Goal: Task Accomplishment & Management: Manage account settings

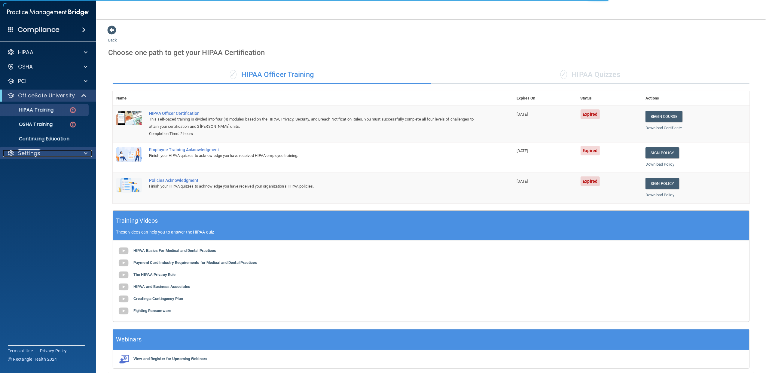
click at [56, 153] on div "Settings" at bounding box center [40, 153] width 74 height 7
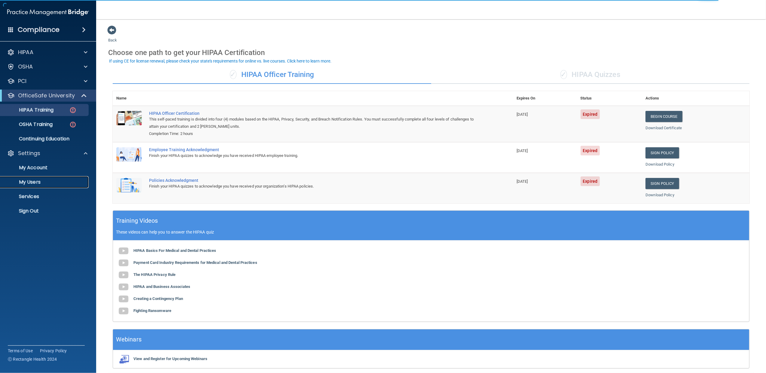
click at [35, 178] on link "My Users" at bounding box center [41, 182] width 95 height 12
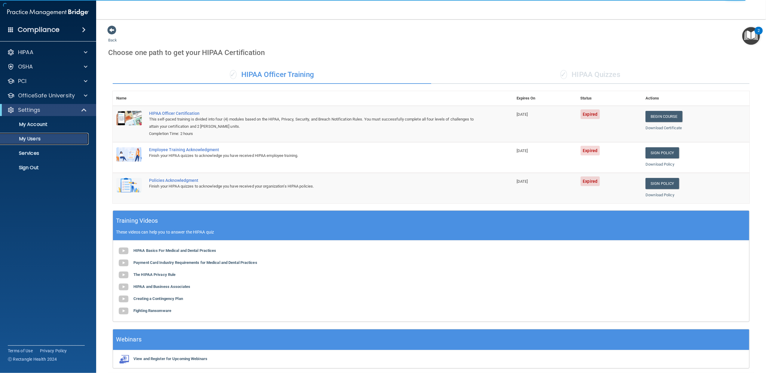
select select "20"
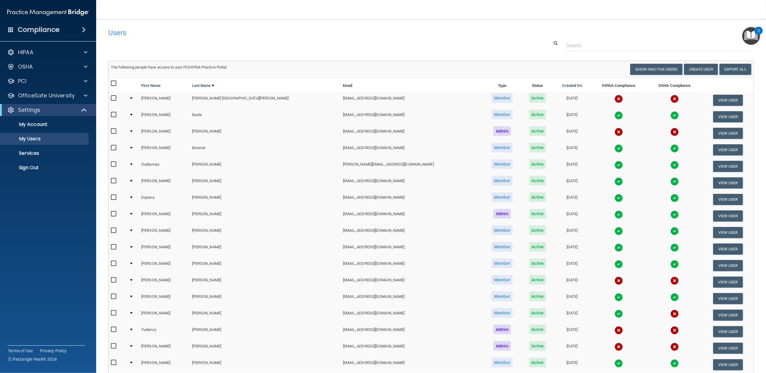
click at [136, 195] on td at bounding box center [133, 199] width 12 height 17
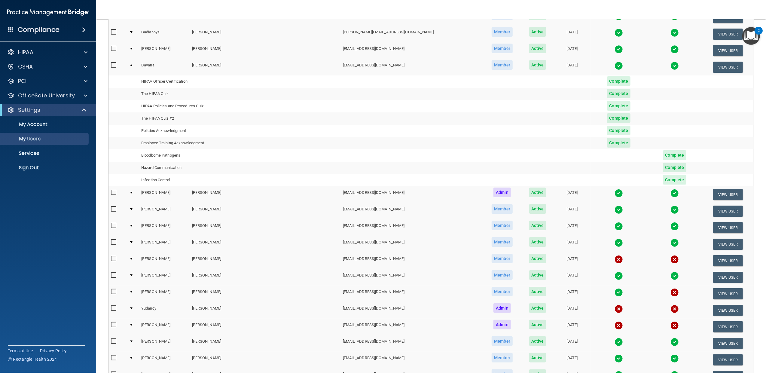
scroll to position [133, 0]
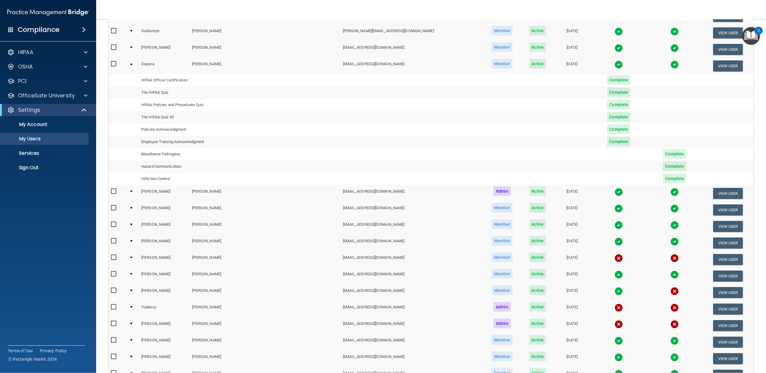
click at [132, 273] on div at bounding box center [131, 274] width 2 height 2
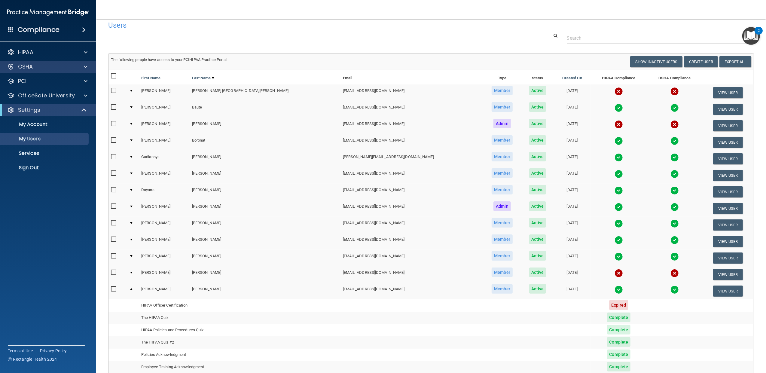
scroll to position [0, 0]
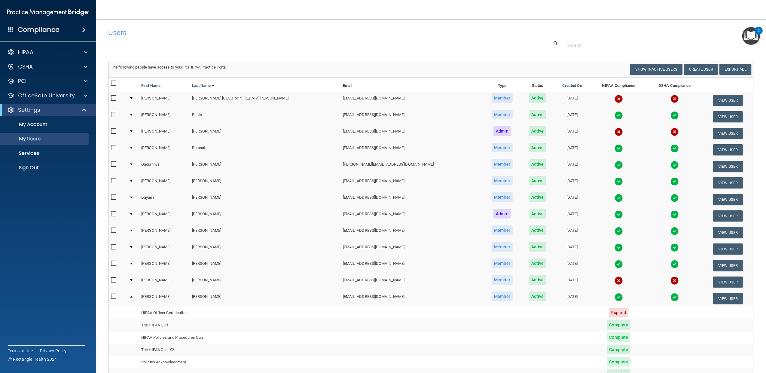
click at [132, 98] on div at bounding box center [131, 98] width 2 height 2
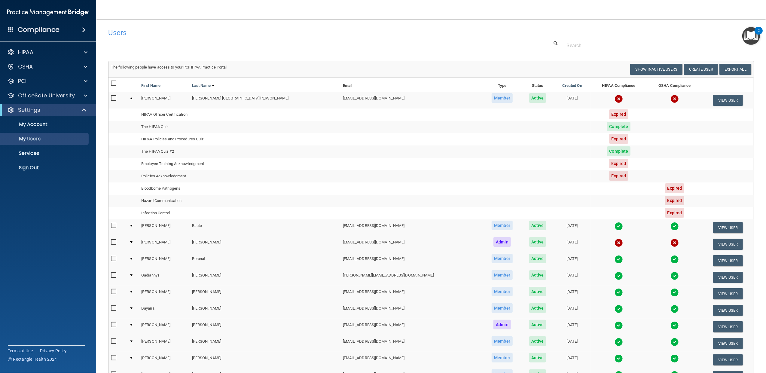
click at [132, 99] on div at bounding box center [131, 98] width 2 height 2
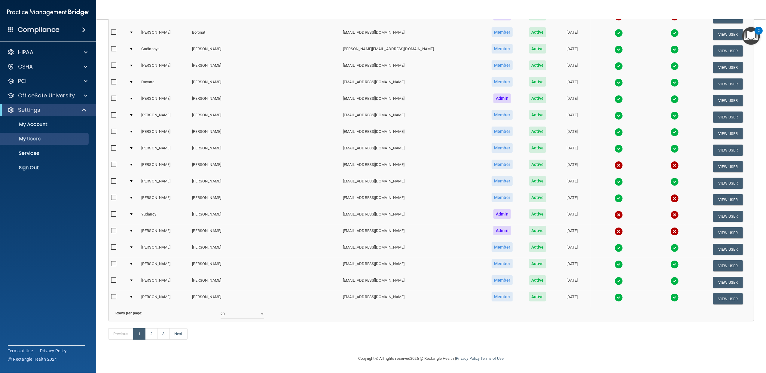
scroll to position [126, 0]
click at [154, 333] on link "2" at bounding box center [151, 333] width 12 height 11
select select "20"
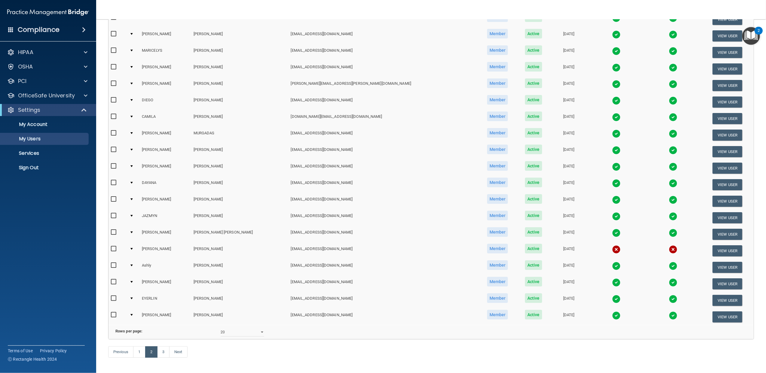
scroll to position [126, 0]
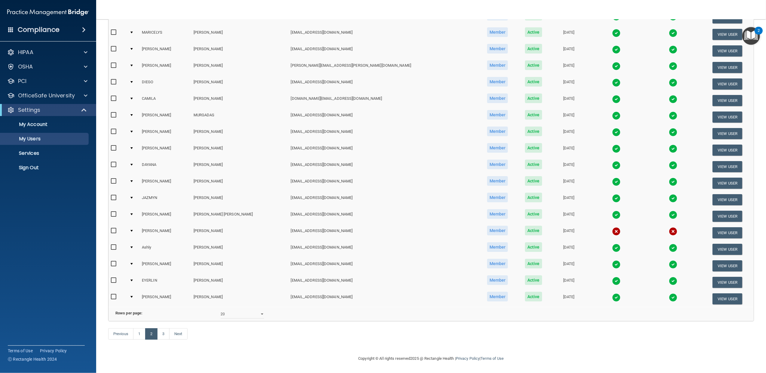
click at [135, 224] on td at bounding box center [133, 232] width 12 height 17
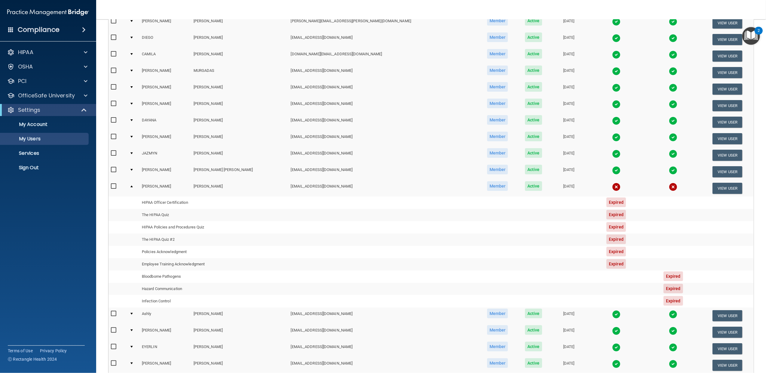
scroll to position [166, 0]
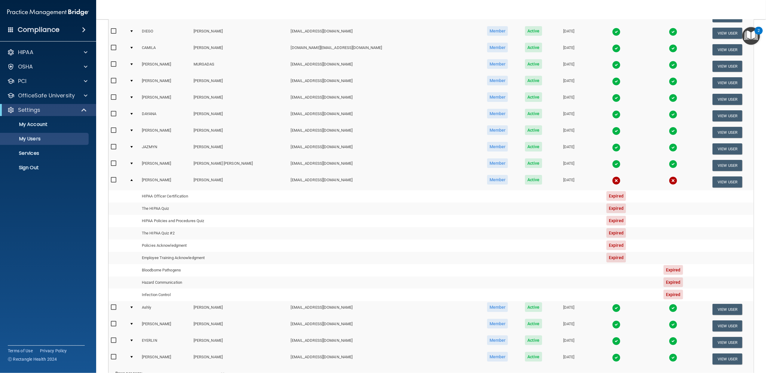
drag, startPoint x: 133, startPoint y: 177, endPoint x: 236, endPoint y: 214, distance: 109.6
click at [133, 177] on td at bounding box center [133, 182] width 12 height 16
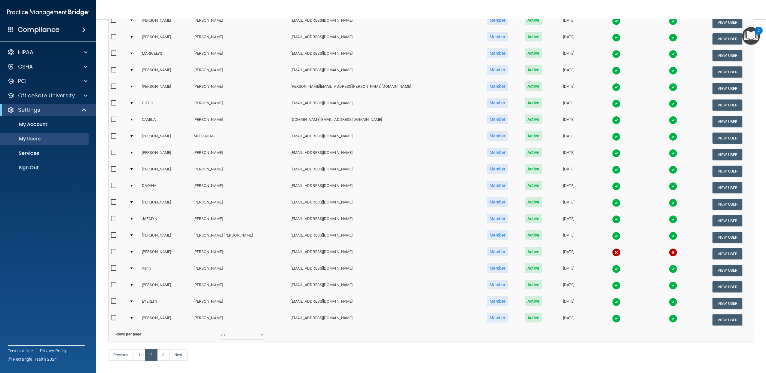
scroll to position [126, 0]
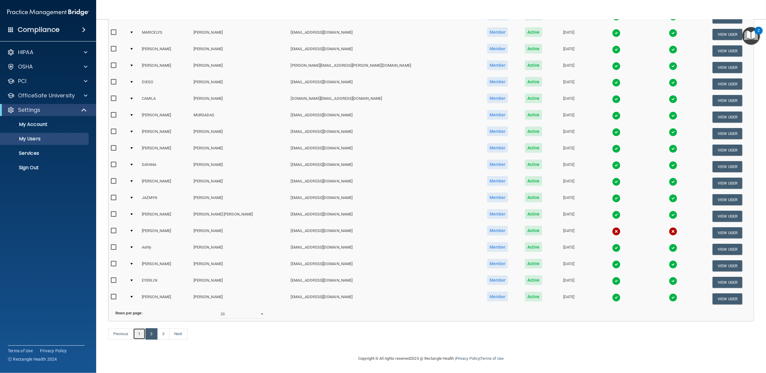
drag, startPoint x: 141, startPoint y: 331, endPoint x: 263, endPoint y: 317, distance: 123.6
click at [140, 331] on link "1" at bounding box center [139, 333] width 12 height 11
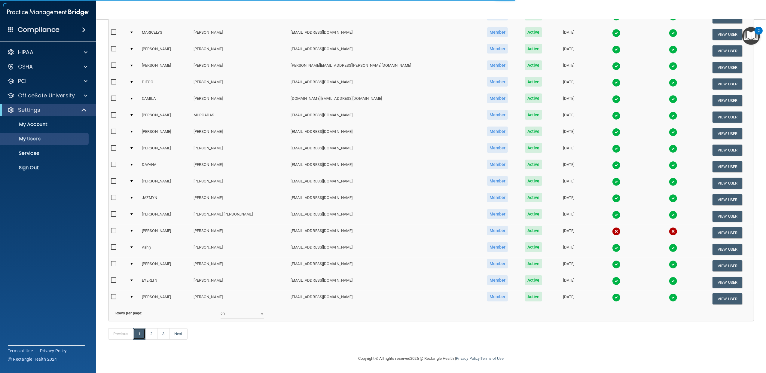
scroll to position [118, 0]
select select "20"
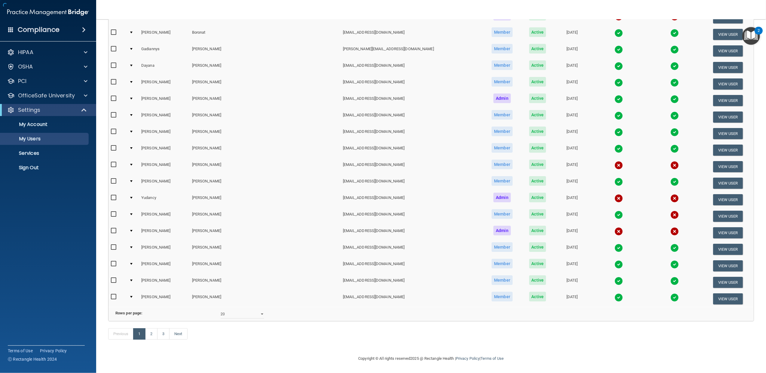
scroll to position [0, 0]
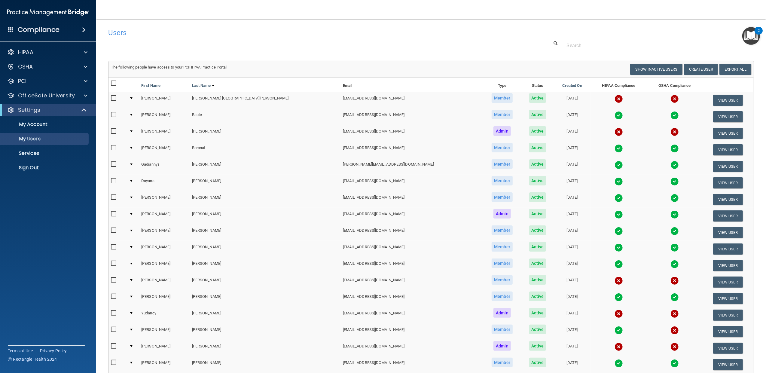
click at [135, 296] on td at bounding box center [133, 298] width 12 height 17
